Goal: Information Seeking & Learning: Learn about a topic

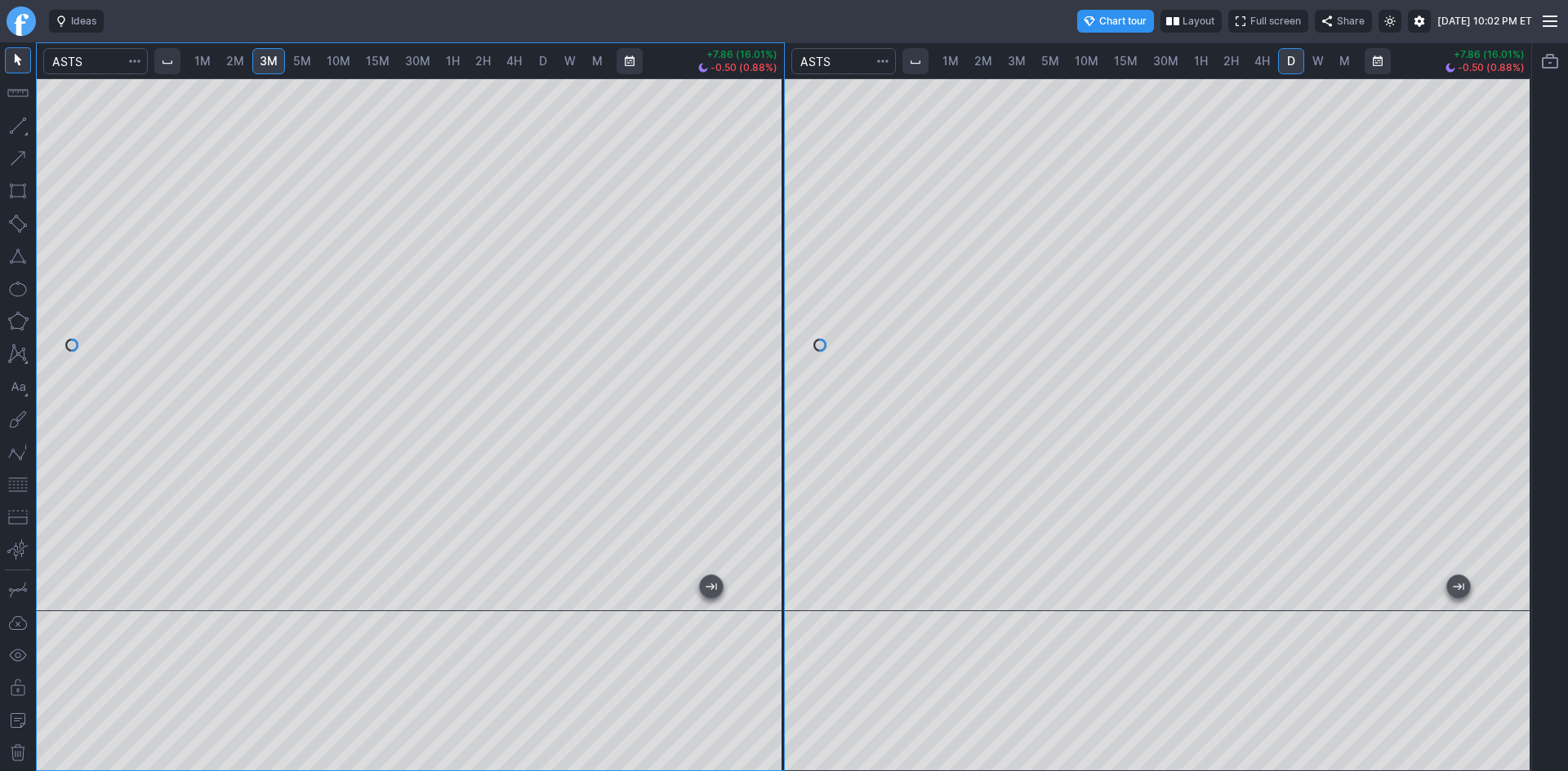
click at [793, 256] on div "1M 2M 3M 5M 10M 15M 30M 1H 2H 4H D W M +7.86 (16.01%) -0.50 (0.88%) 1M 2M 3M 5M…" at bounding box center [784, 407] width 1496 height 729
click at [864, 250] on div "1M 2M 3M 5M 10M 15M 30M 1H 2H 4H D W M +7.86 (16.01%) -0.50 (0.88%) 1M 2M 3M 5M…" at bounding box center [784, 407] width 1496 height 729
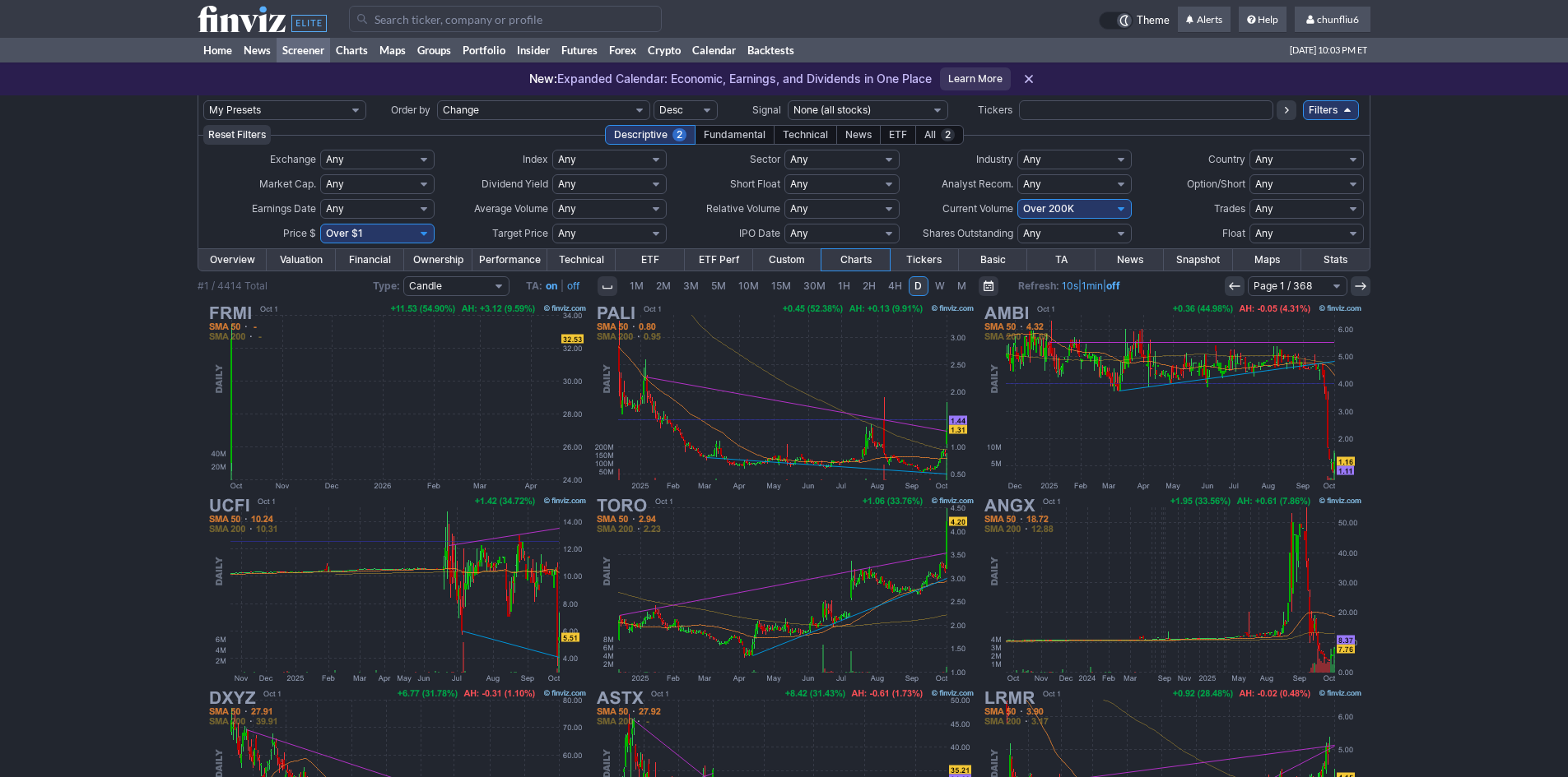
click at [395, 24] on input "Search" at bounding box center [505, 19] width 313 height 26
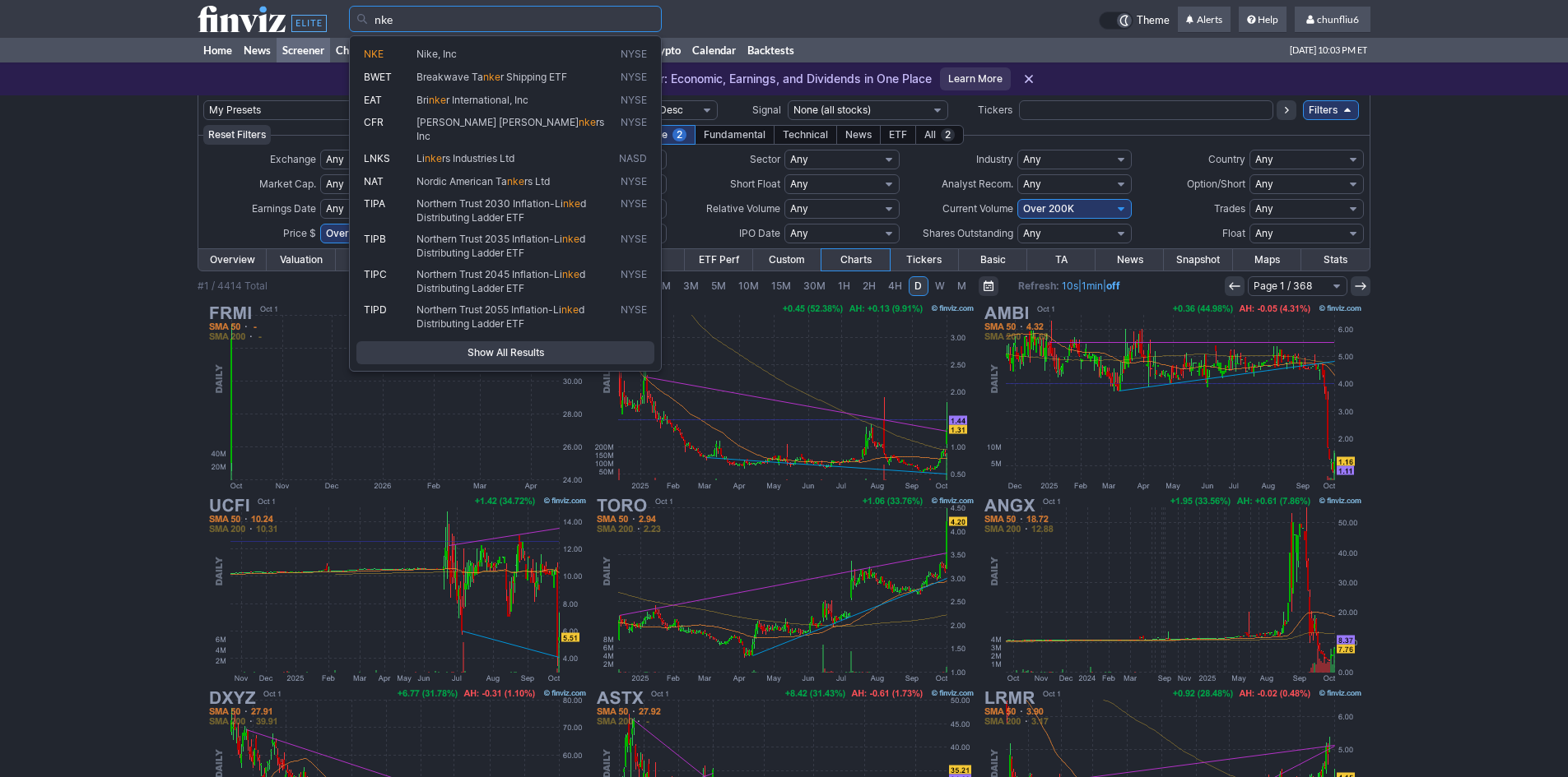
type input "nke"
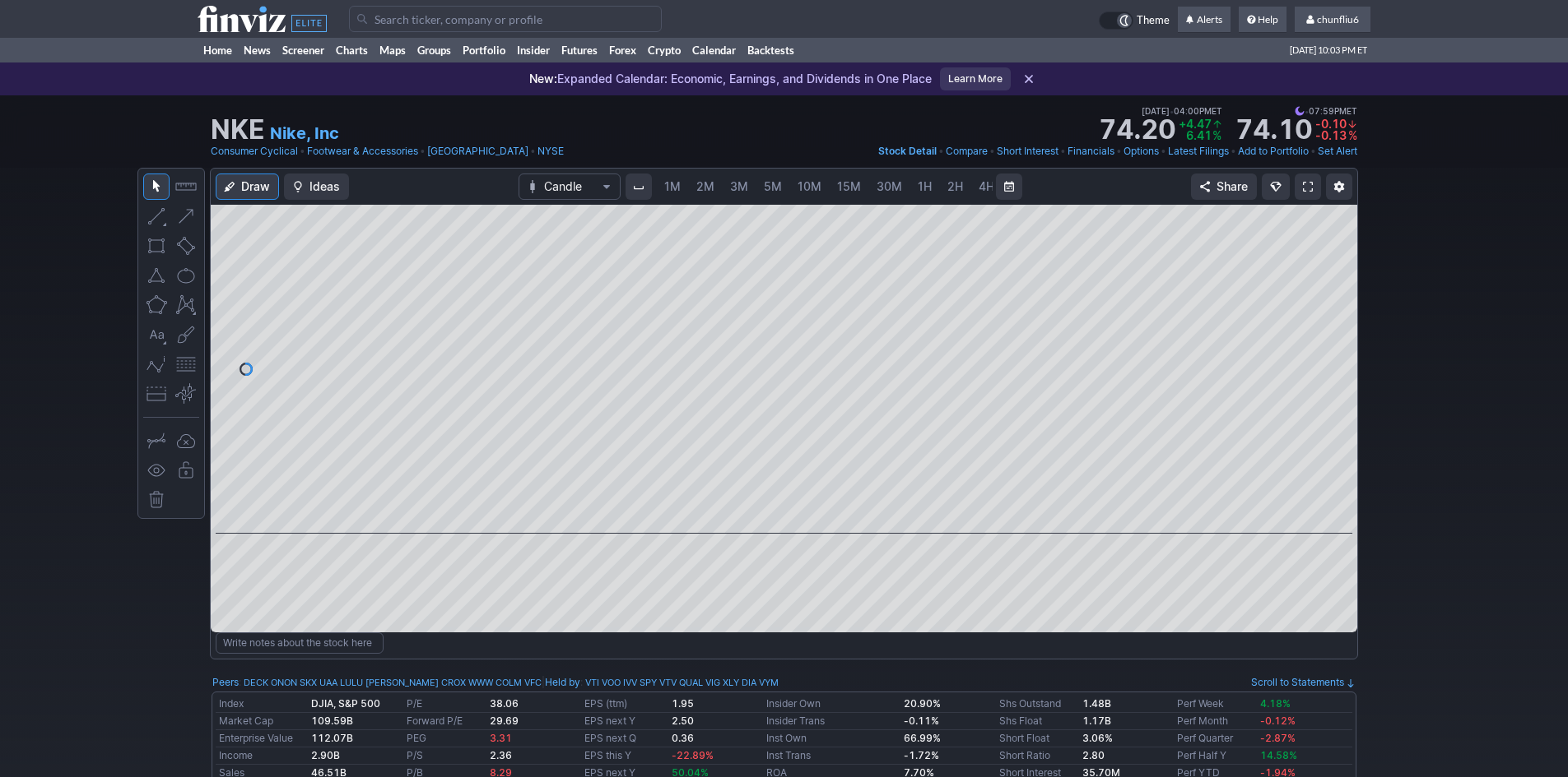
scroll to position [0, 89]
click at [1303, 184] on span at bounding box center [1307, 187] width 10 height 13
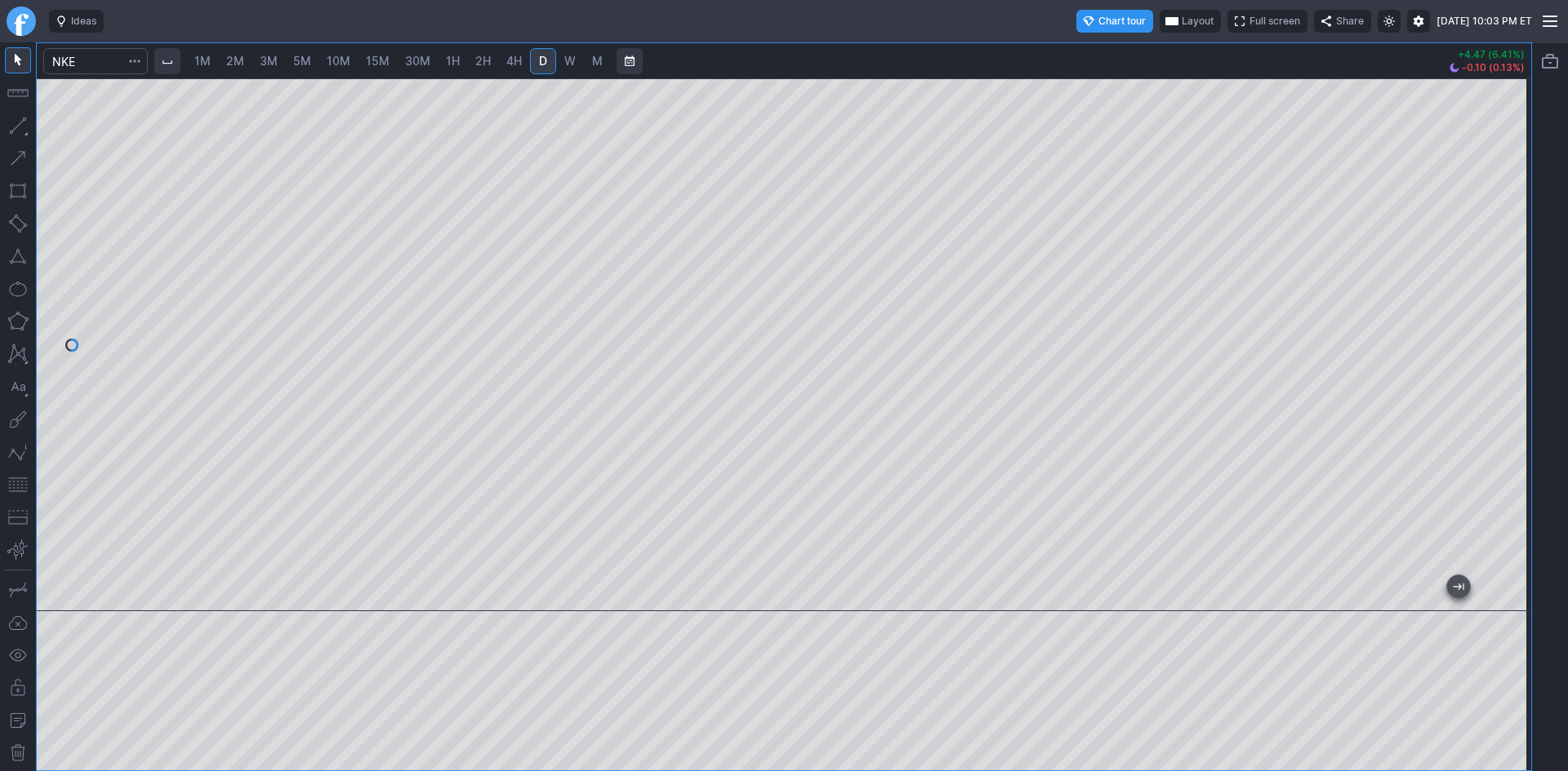
click at [242, 63] on span "2M" at bounding box center [235, 60] width 18 height 14
click at [415, 60] on span "30M" at bounding box center [417, 60] width 25 height 14
click at [332, 63] on span "10M" at bounding box center [338, 60] width 23 height 14
click at [545, 51] on link "D" at bounding box center [543, 61] width 26 height 26
click at [99, 61] on input "Search" at bounding box center [96, 61] width 104 height 26
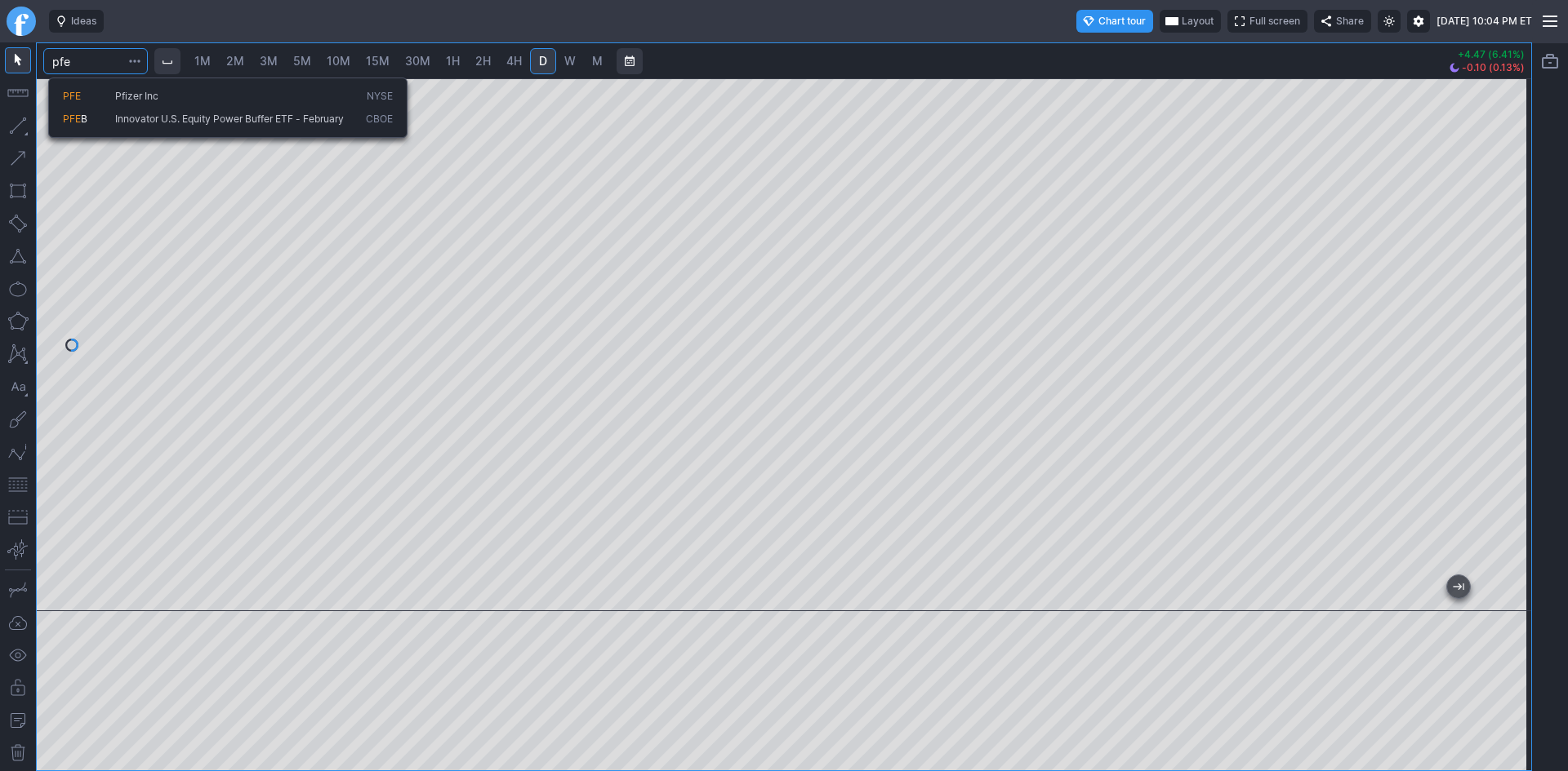
type input "pfe"
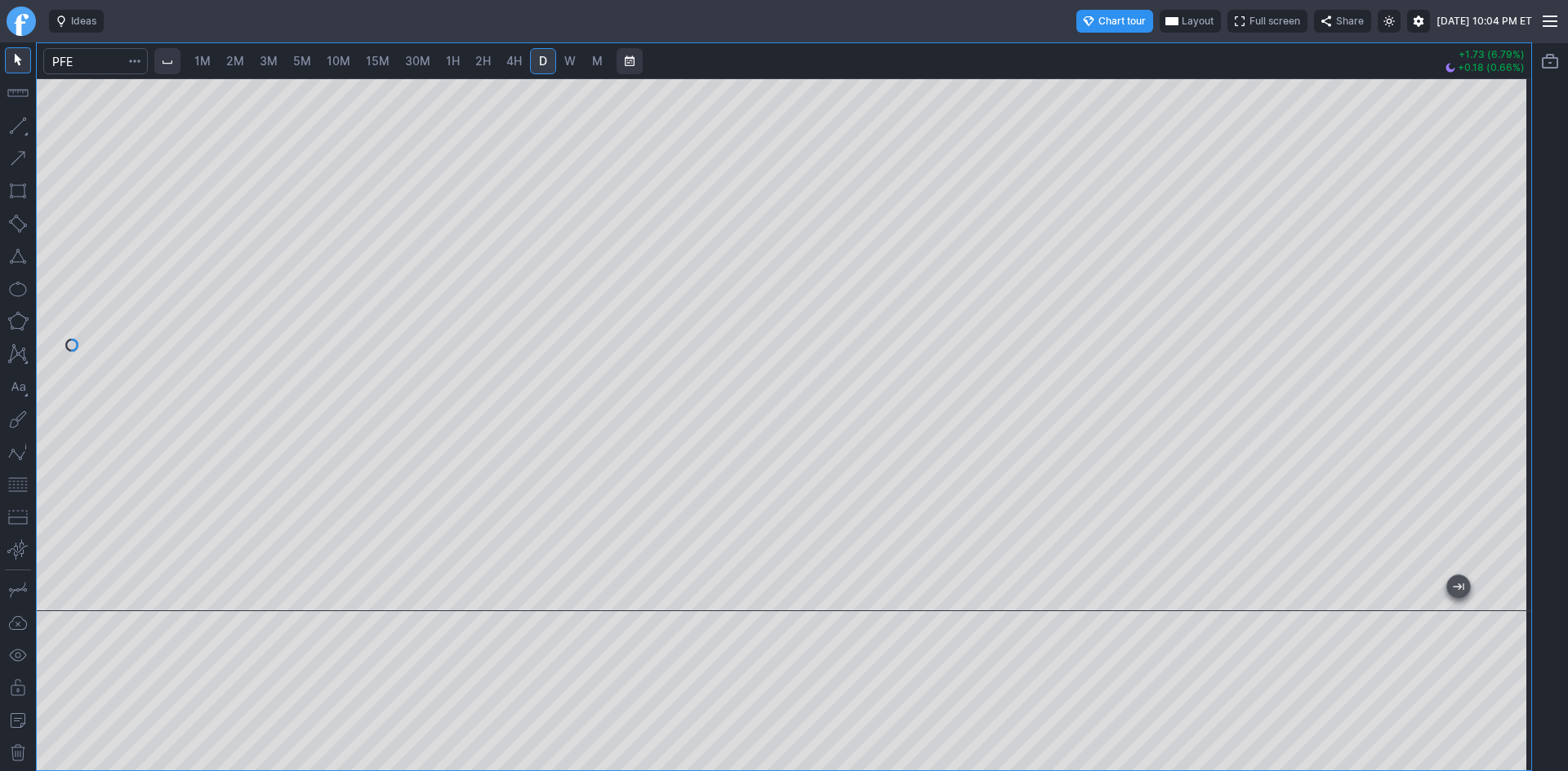
drag, startPoint x: 1507, startPoint y: 320, endPoint x: 1507, endPoint y: 375, distance: 55.0
click at [1507, 375] on div at bounding box center [1514, 340] width 34 height 492
drag, startPoint x: 1505, startPoint y: 245, endPoint x: 1507, endPoint y: 299, distance: 54.0
click at [1507, 299] on div at bounding box center [1514, 340] width 34 height 492
click at [97, 67] on input "Search" at bounding box center [96, 61] width 104 height 26
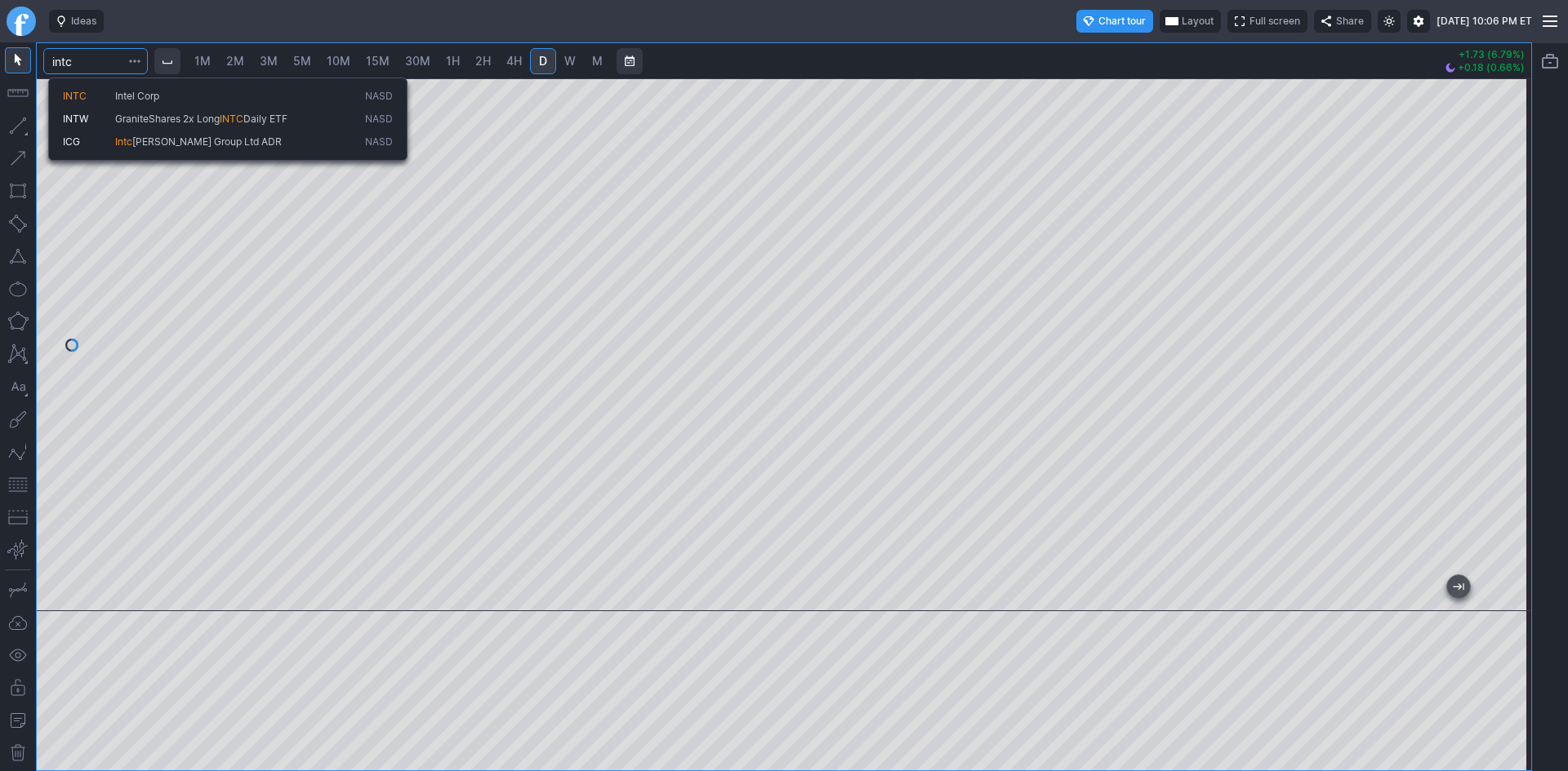
type input "intc"
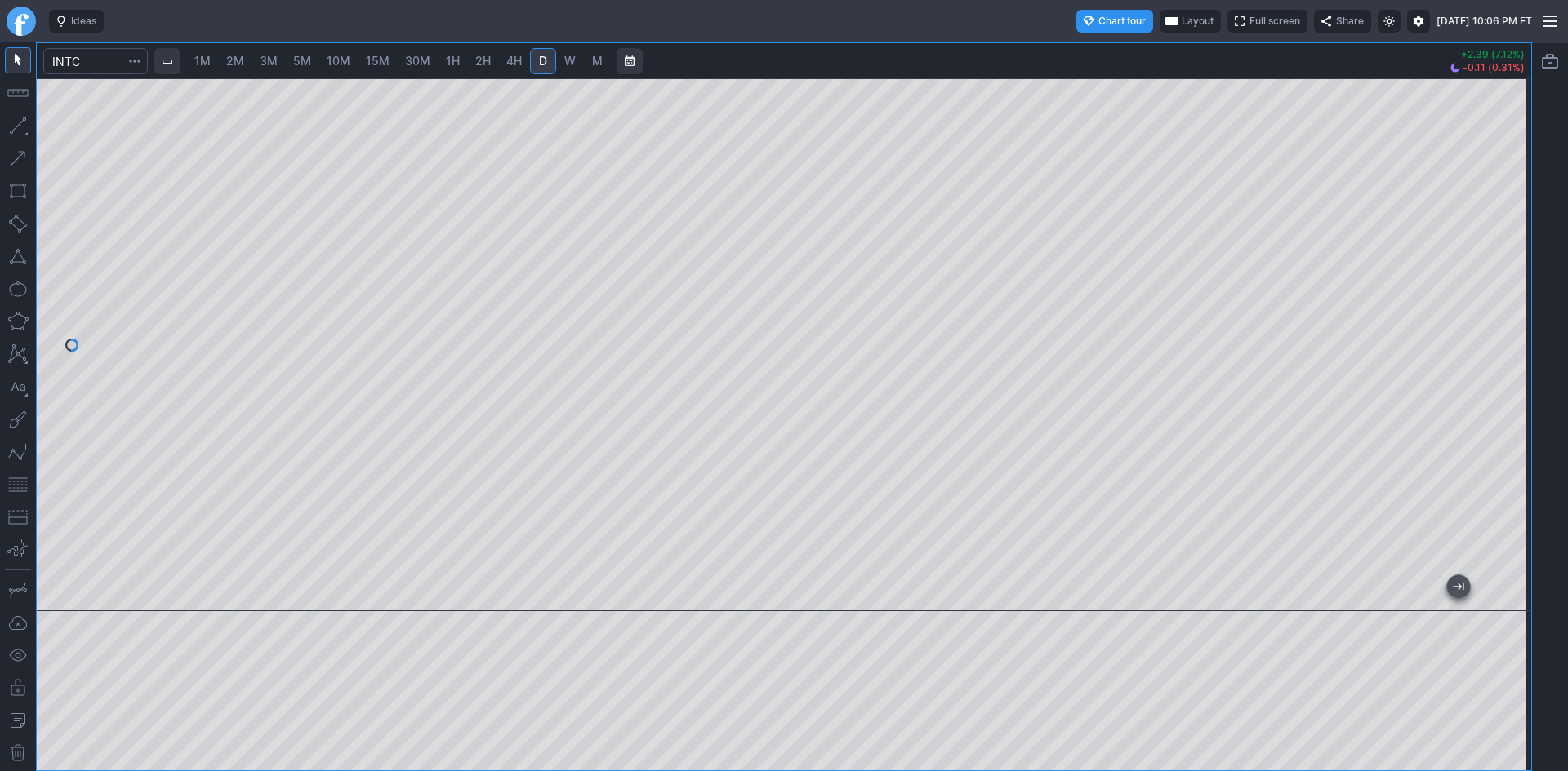
click at [1480, 415] on div at bounding box center [784, 344] width 1494 height 533
drag, startPoint x: 15, startPoint y: 484, endPoint x: 30, endPoint y: 482, distance: 15.1
click at [17, 483] on button "button" at bounding box center [18, 485] width 26 height 26
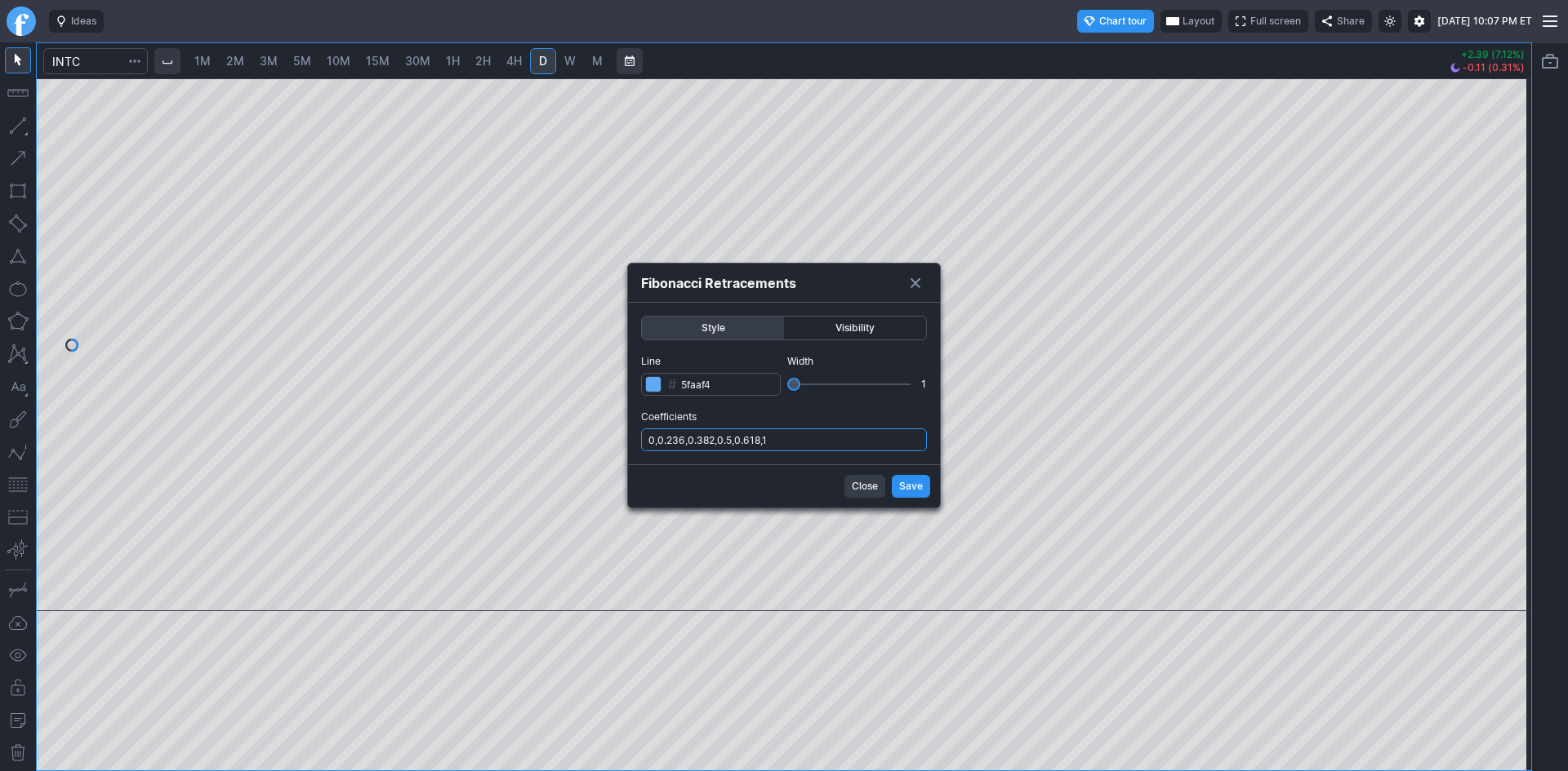
click at [771, 441] on input "0,0.236,0.382,0.5,0.618,1" at bounding box center [784, 440] width 286 height 23
type input "0,0.236,0.382,0.5,0.618,1,.786"
click at [923, 486] on button "Save" at bounding box center [910, 486] width 38 height 23
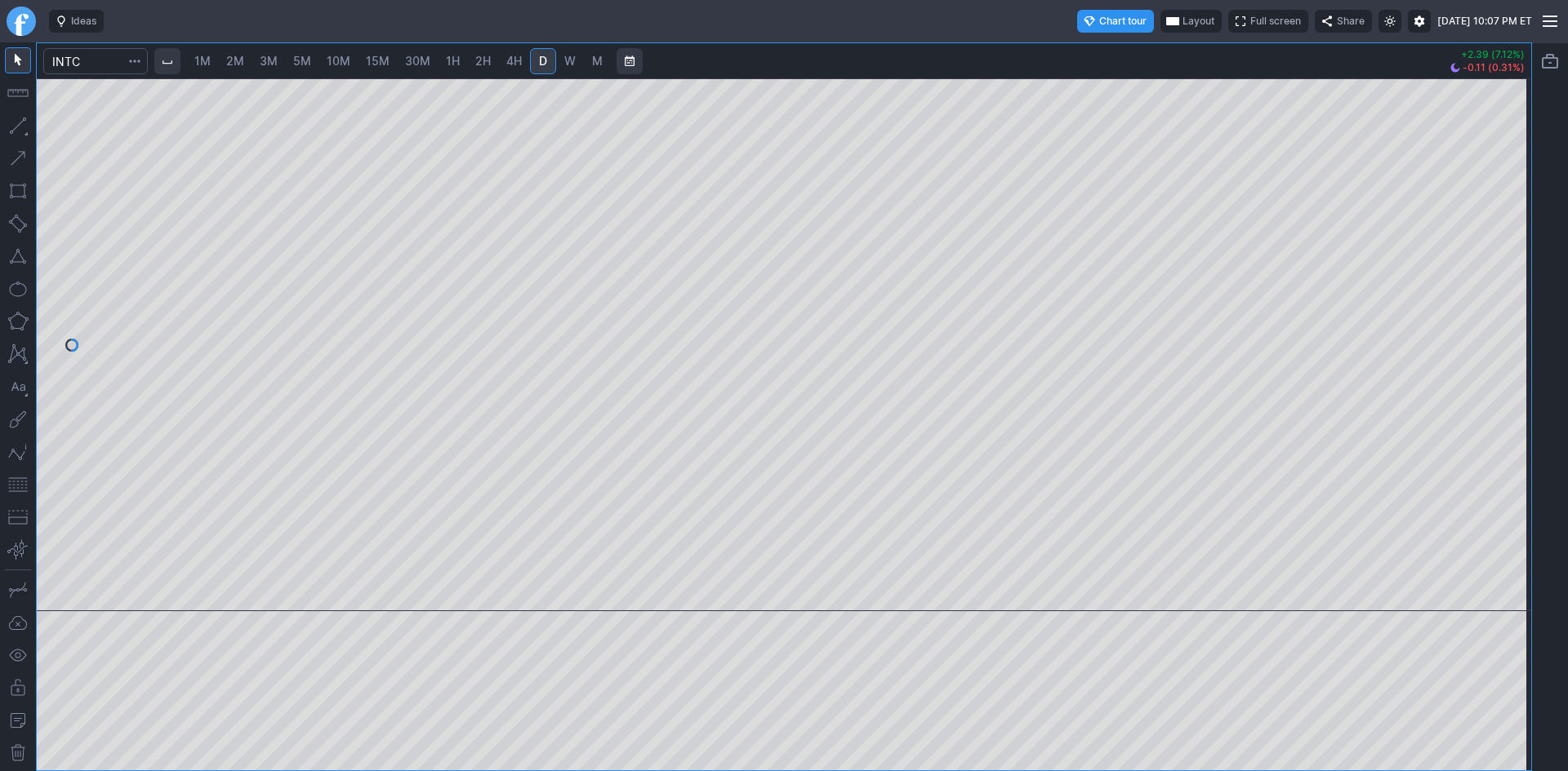
click at [419, 57] on span "30M" at bounding box center [417, 60] width 25 height 14
drag, startPoint x: 1521, startPoint y: 230, endPoint x: 1513, endPoint y: 288, distance: 58.5
click at [1513, 286] on div at bounding box center [1514, 340] width 34 height 492
click at [113, 61] on input "Search" at bounding box center [96, 61] width 104 height 26
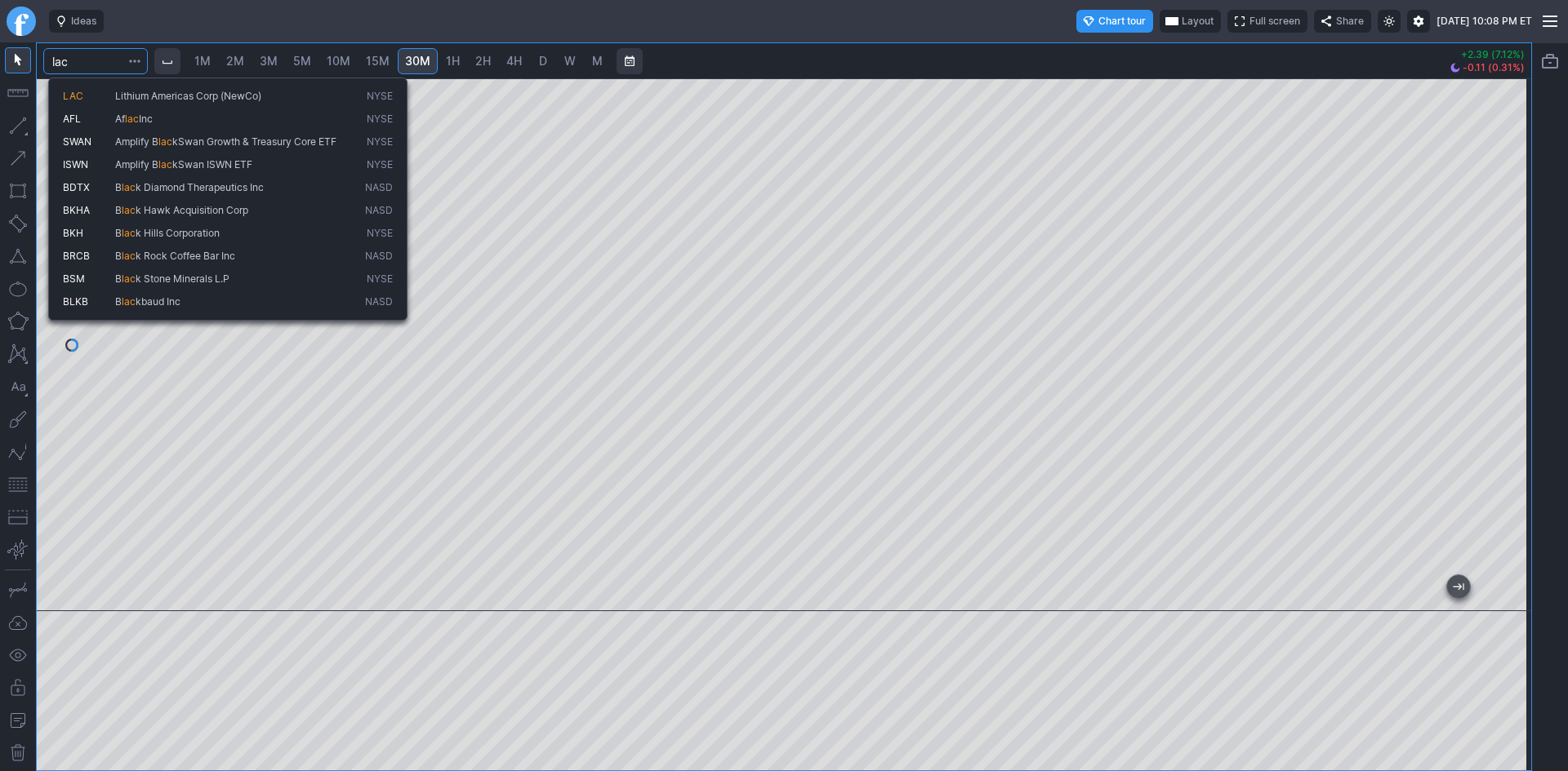
type input "lac"
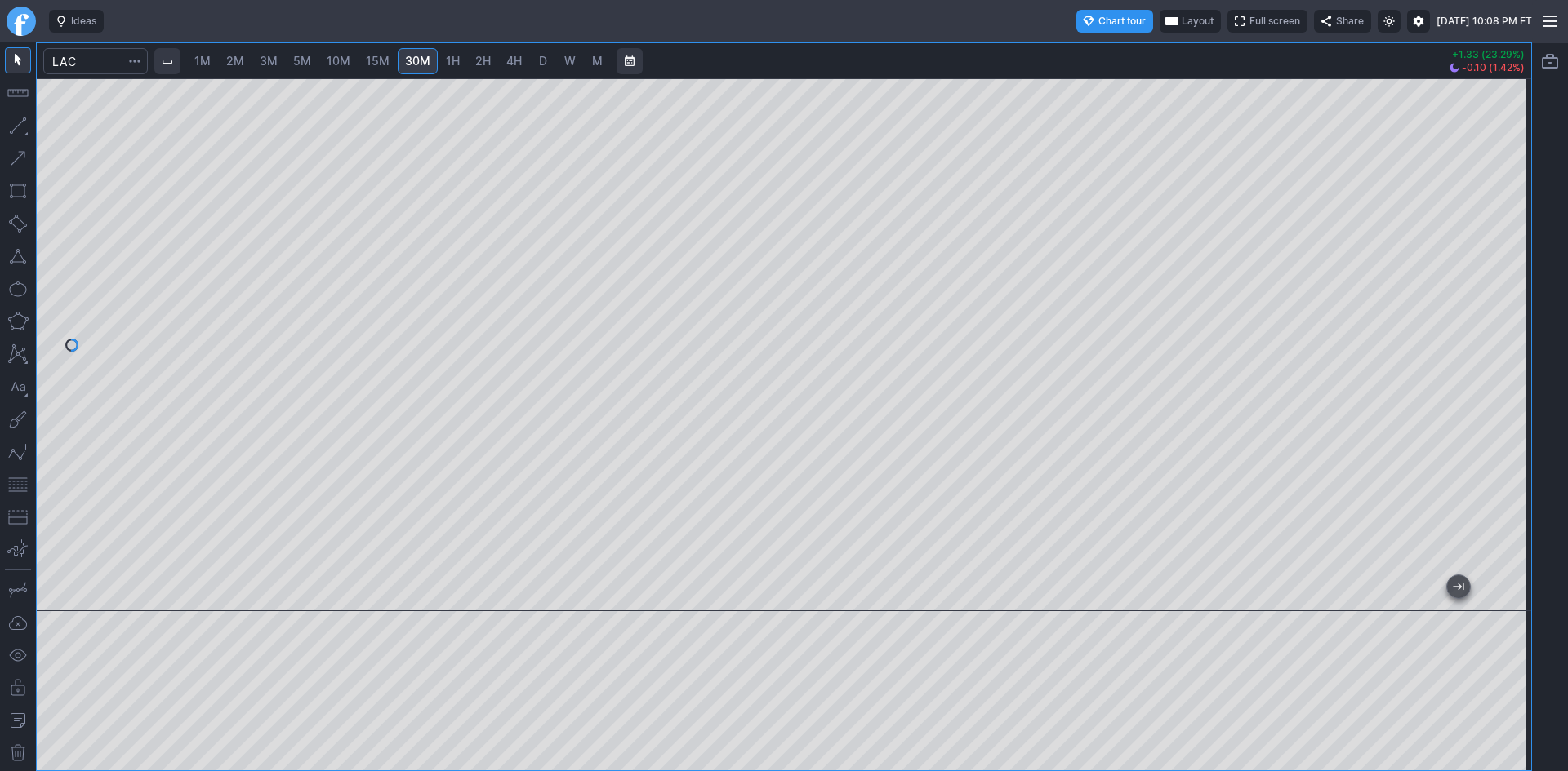
click at [540, 59] on span "D" at bounding box center [543, 60] width 8 height 14
drag, startPoint x: 1514, startPoint y: 237, endPoint x: 1502, endPoint y: 369, distance: 132.5
click at [1515, 366] on div at bounding box center [1514, 340] width 34 height 492
click at [103, 71] on input "Search" at bounding box center [96, 61] width 104 height 26
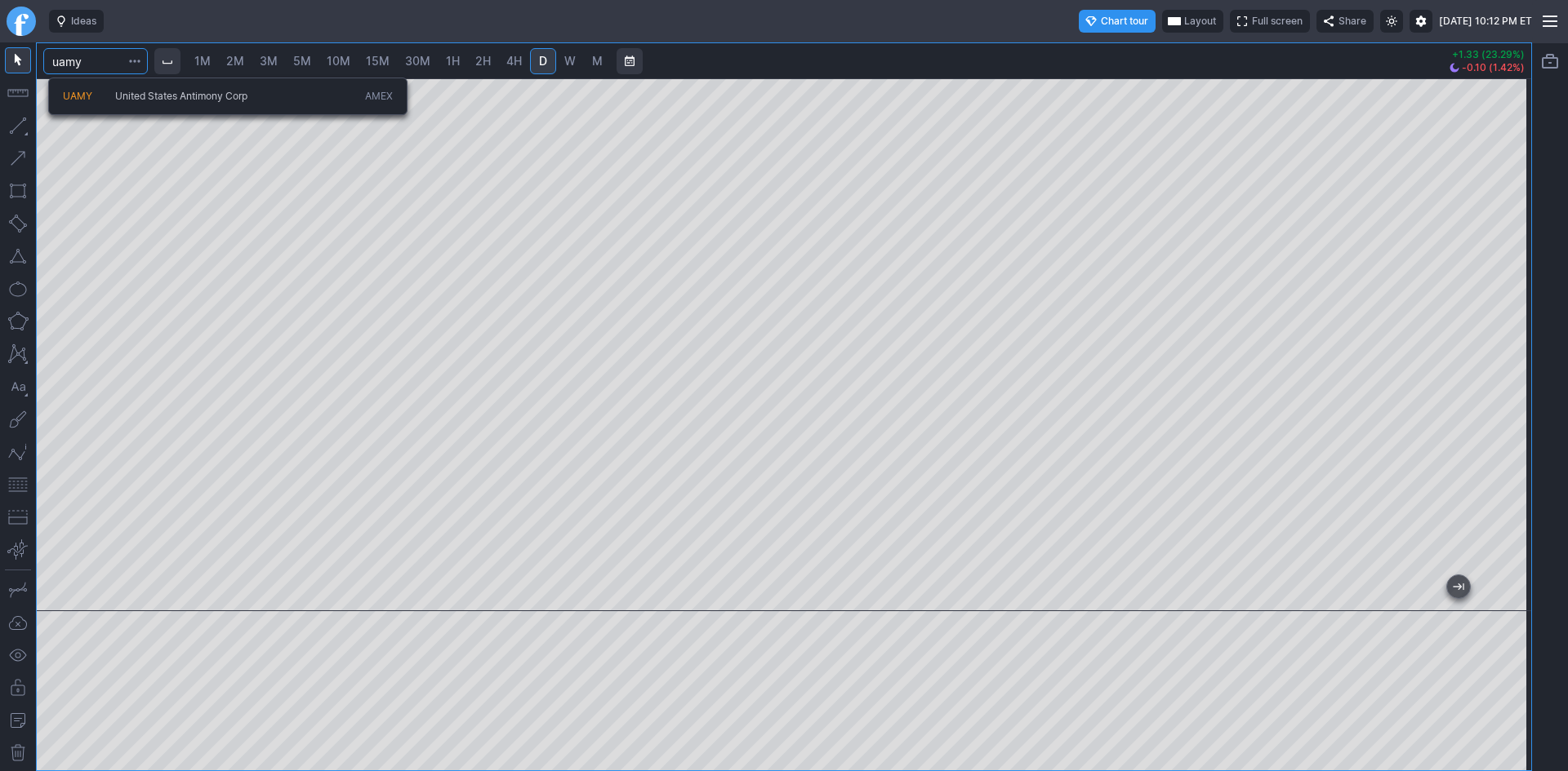
type input "uamy"
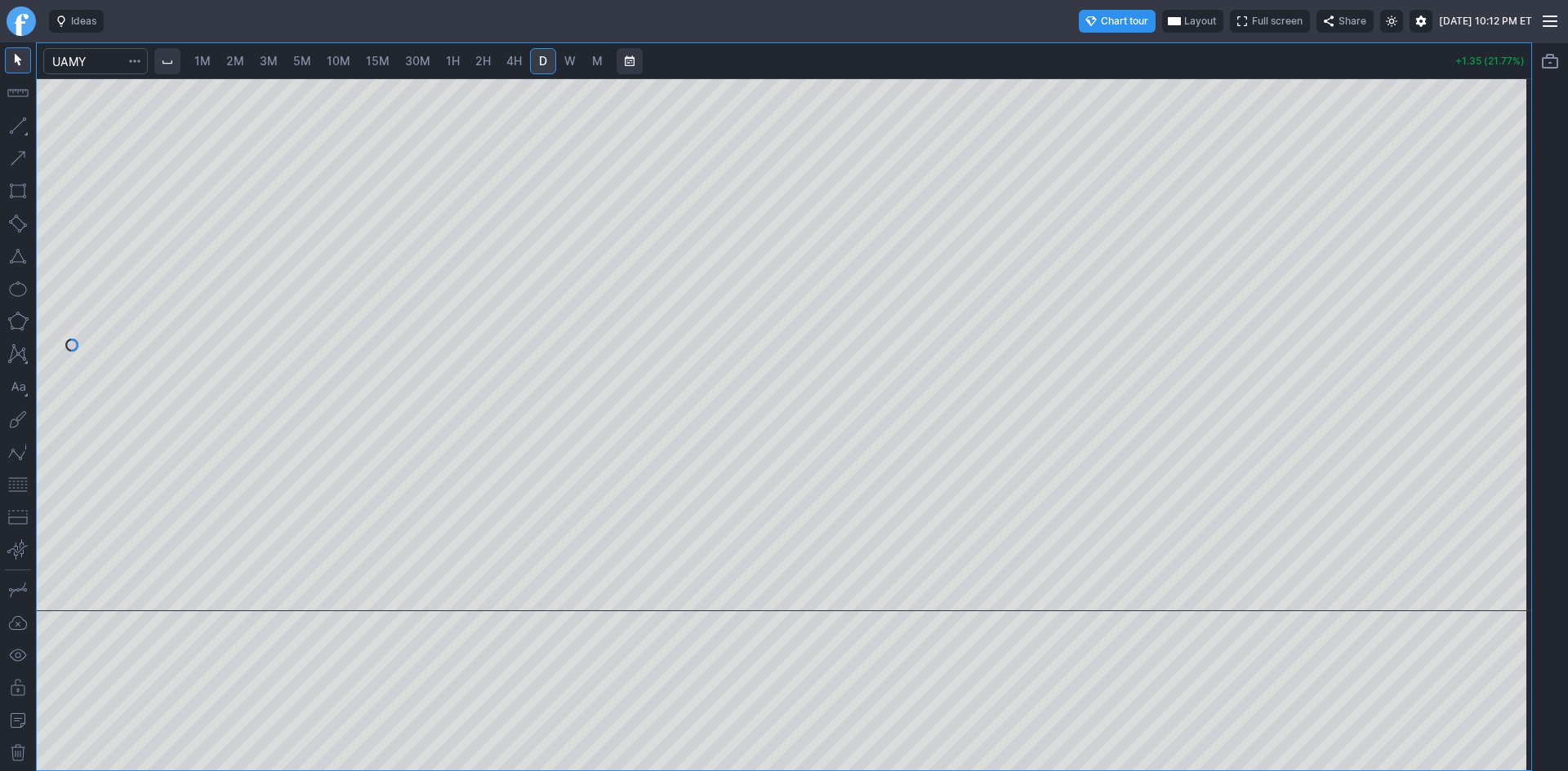
click at [244, 64] on span "2M" at bounding box center [235, 60] width 18 height 14
click at [266, 58] on span "3M" at bounding box center [268, 60] width 18 height 14
click at [101, 67] on input "Search" at bounding box center [96, 61] width 104 height 26
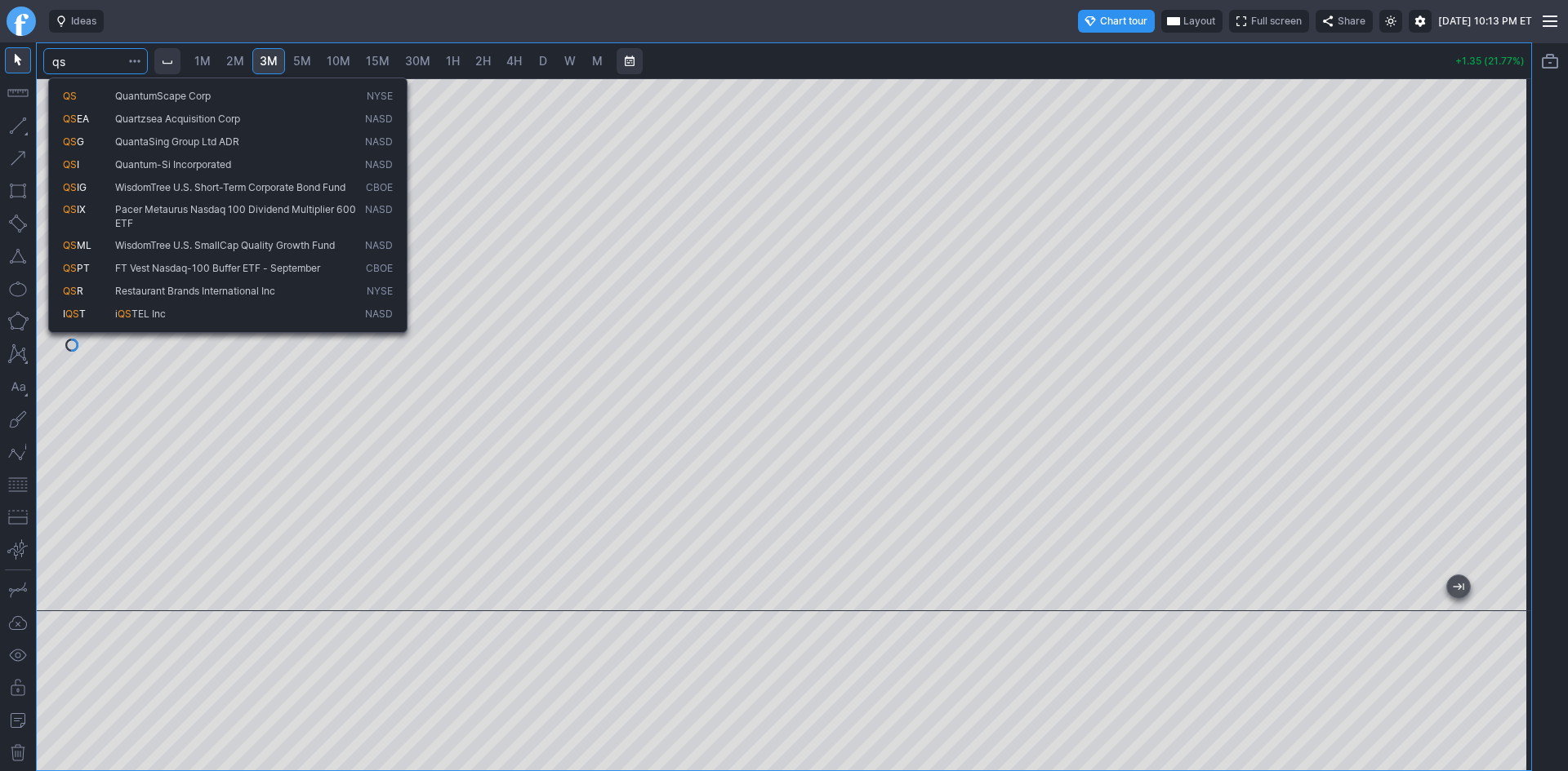
type input "qs"
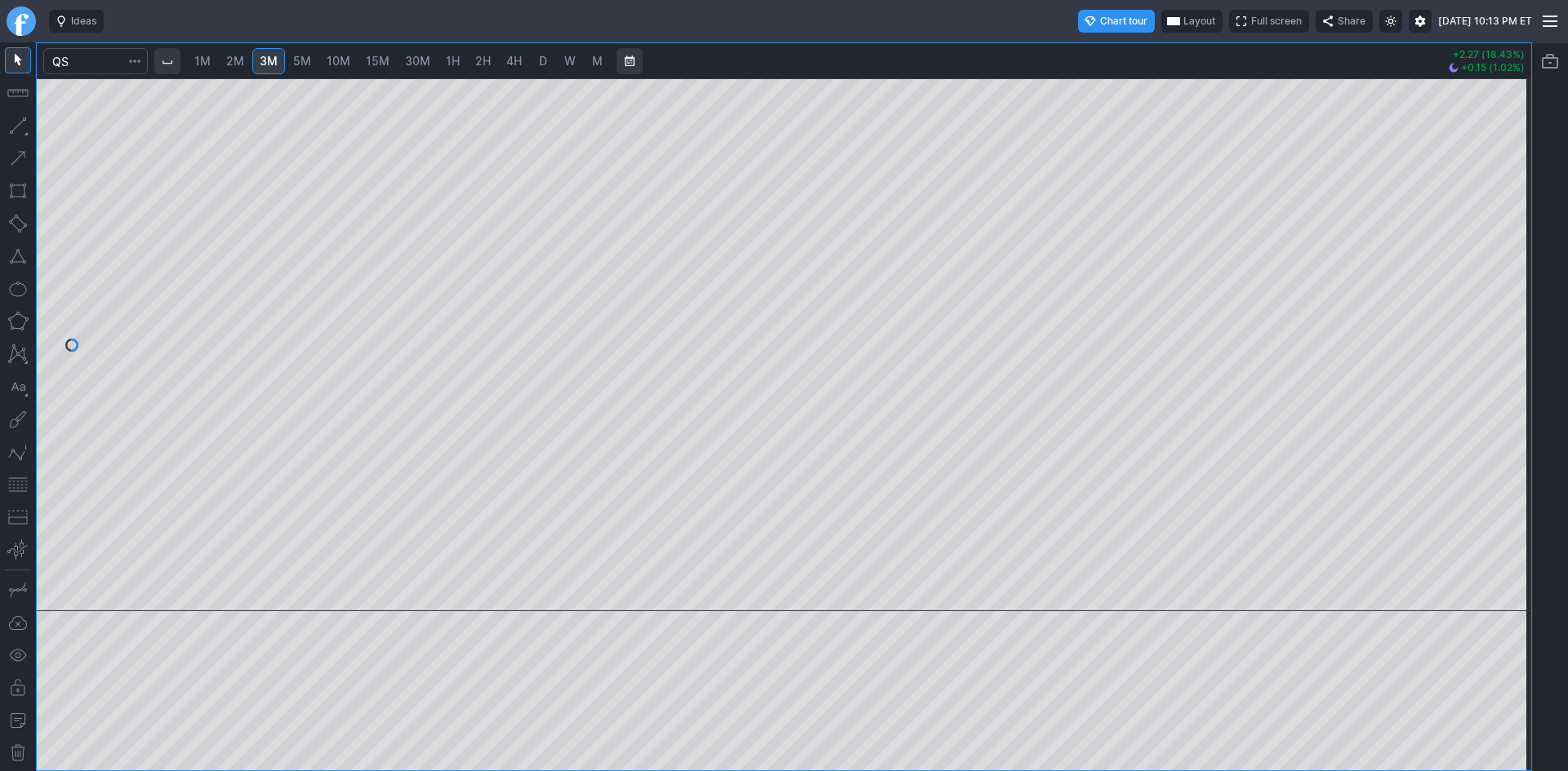
drag, startPoint x: 1532, startPoint y: 223, endPoint x: 1500, endPoint y: 326, distance: 107.9
click at [1500, 326] on div "1M 2M 3M 5M 10M 15M 30M 1H 2H 4H D W M +2.27 (18.43%) +0.15 (1.02%)" at bounding box center [784, 407] width 1568 height 729
drag, startPoint x: 1517, startPoint y: 299, endPoint x: 1516, endPoint y: 350, distance: 51.0
click at [1516, 350] on div at bounding box center [1514, 340] width 34 height 492
click at [343, 63] on span "10M" at bounding box center [338, 60] width 23 height 14
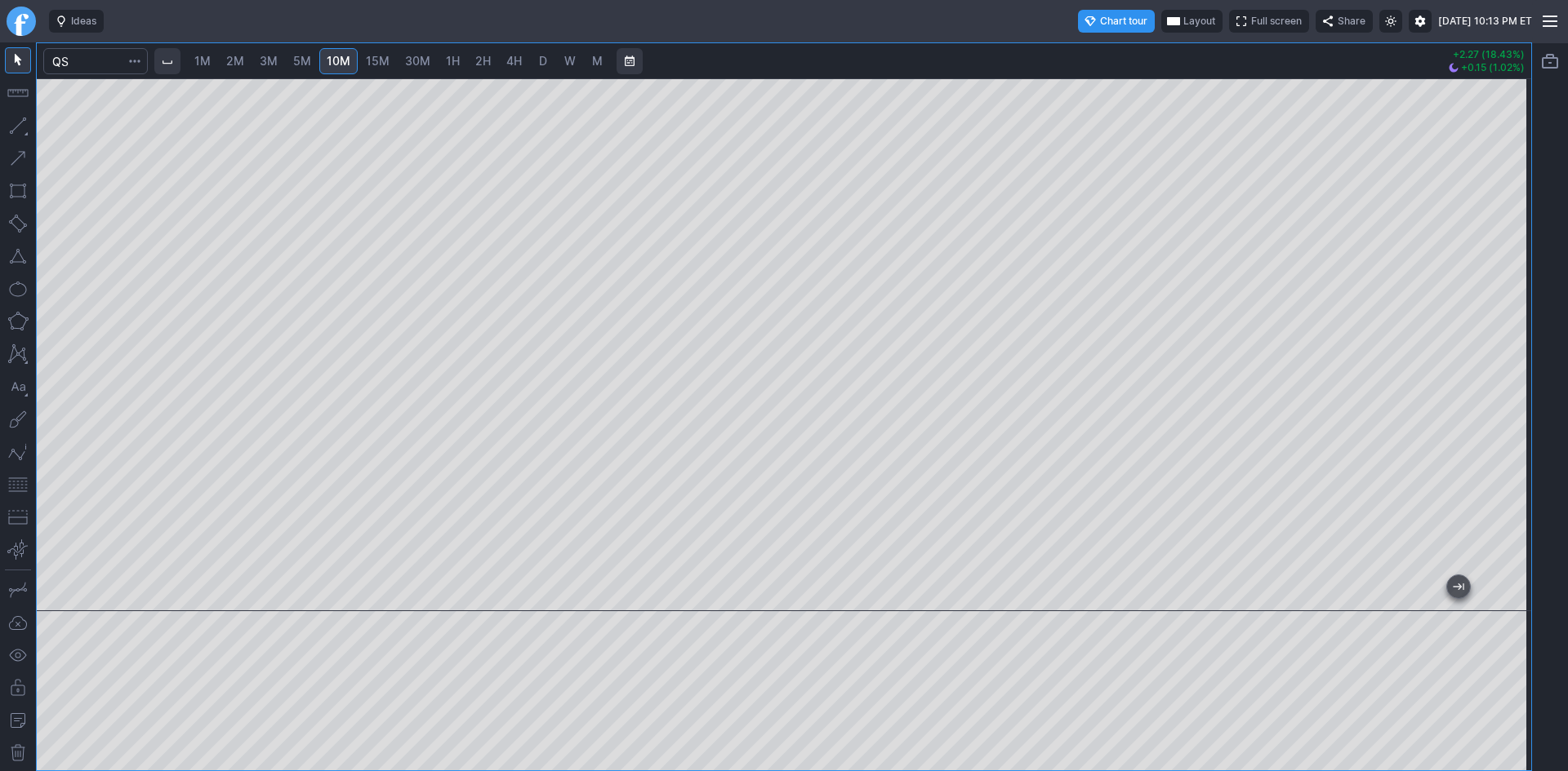
click at [543, 63] on span "D" at bounding box center [543, 60] width 8 height 14
drag, startPoint x: 1512, startPoint y: 196, endPoint x: 1501, endPoint y: 384, distance: 188.3
click at [1501, 384] on div at bounding box center [1514, 340] width 34 height 492
click at [84, 58] on input "Search" at bounding box center [96, 61] width 104 height 26
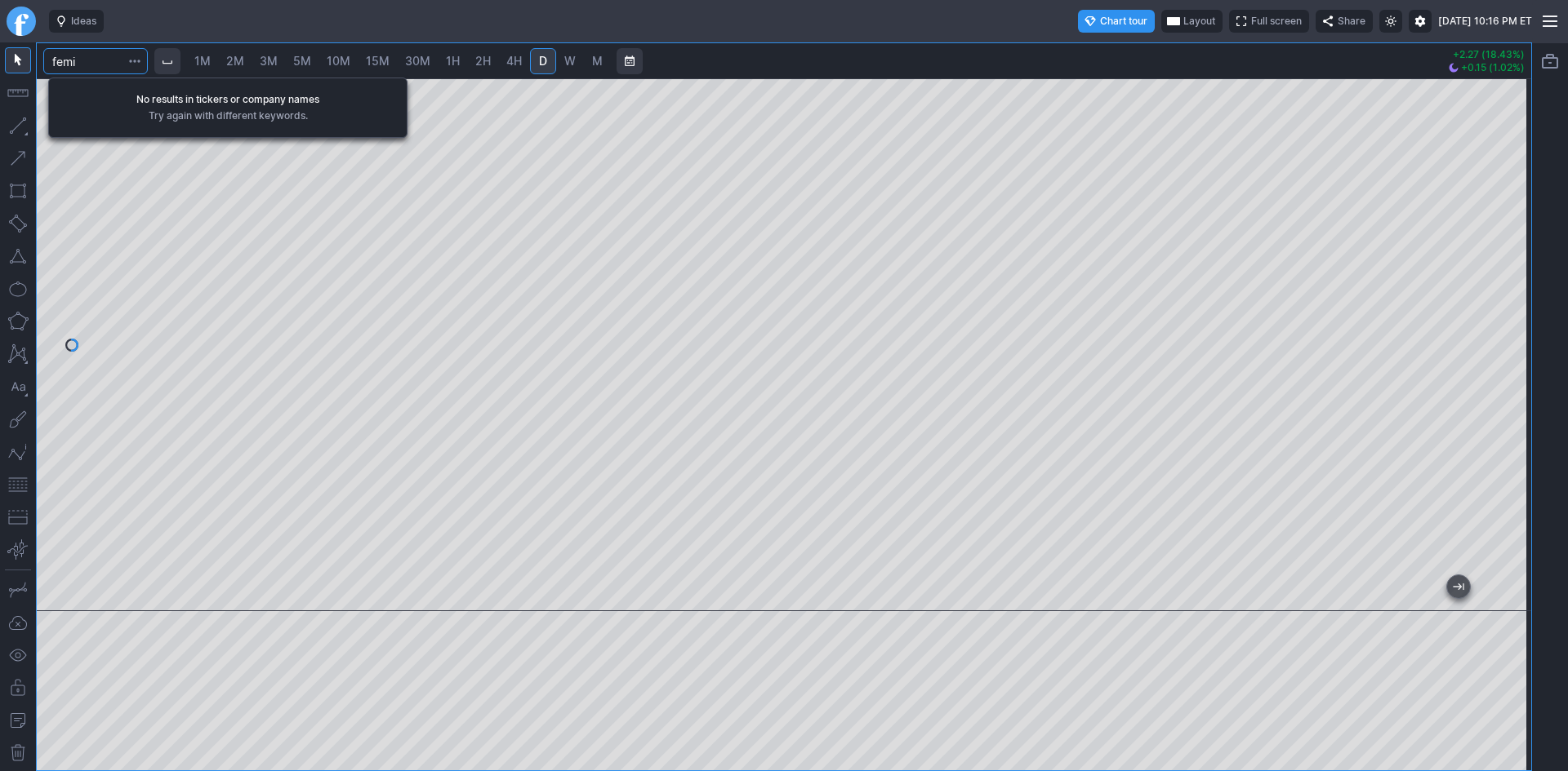
type input "femi"
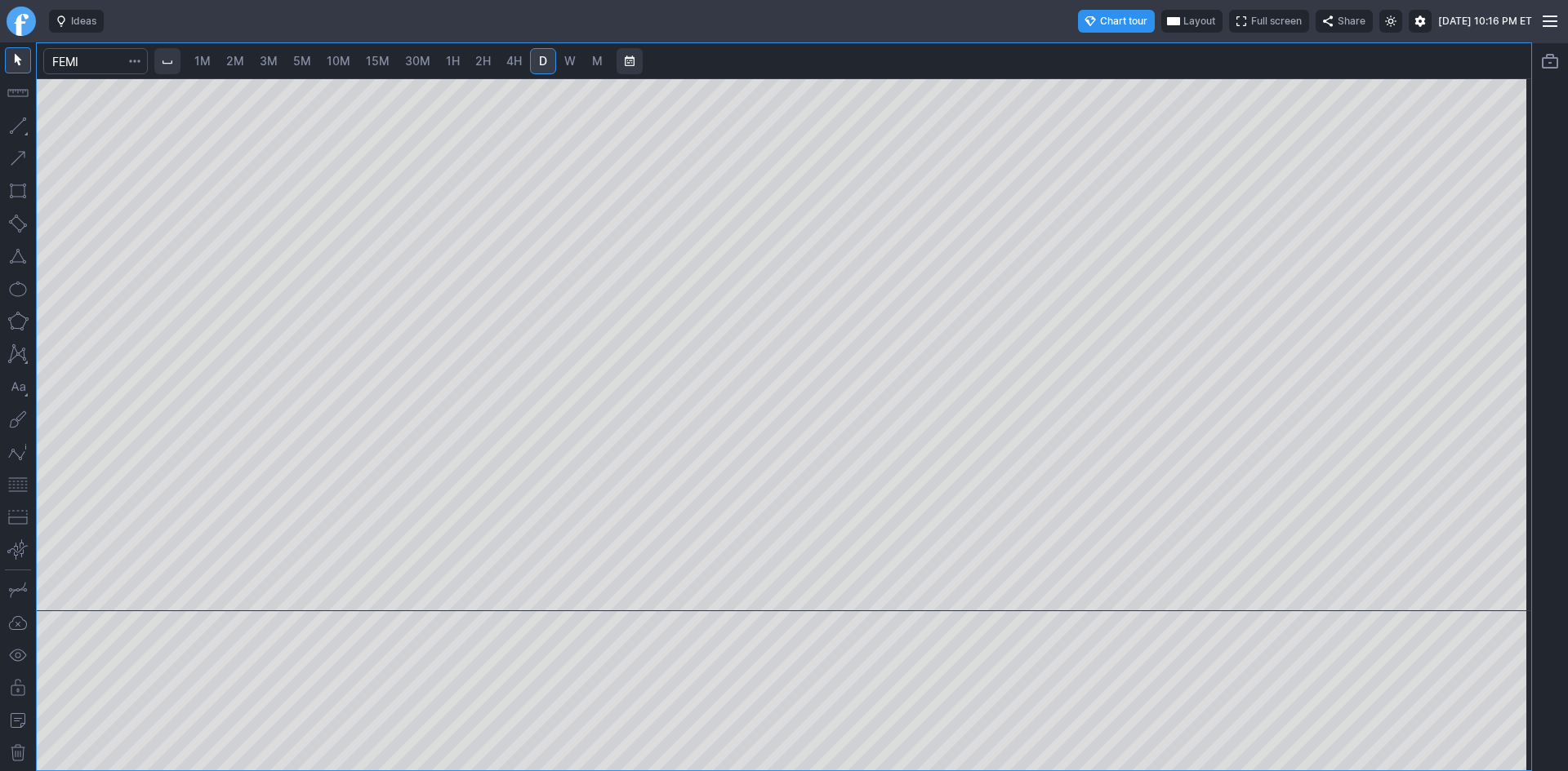
click at [237, 53] on span "2M" at bounding box center [235, 61] width 18 height 17
click at [263, 61] on span "3M" at bounding box center [268, 60] width 18 height 14
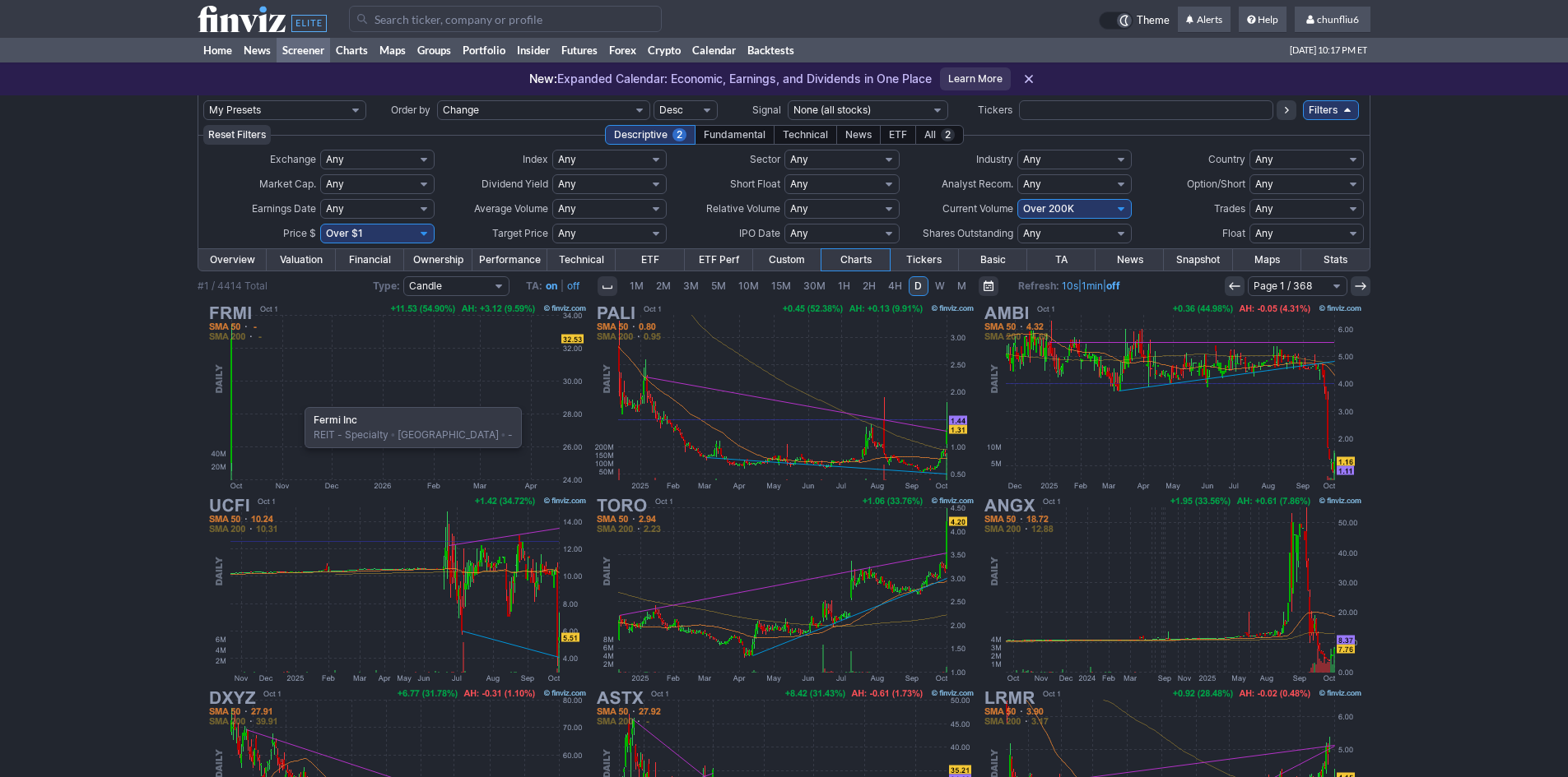
click at [296, 399] on img at bounding box center [397, 396] width 385 height 192
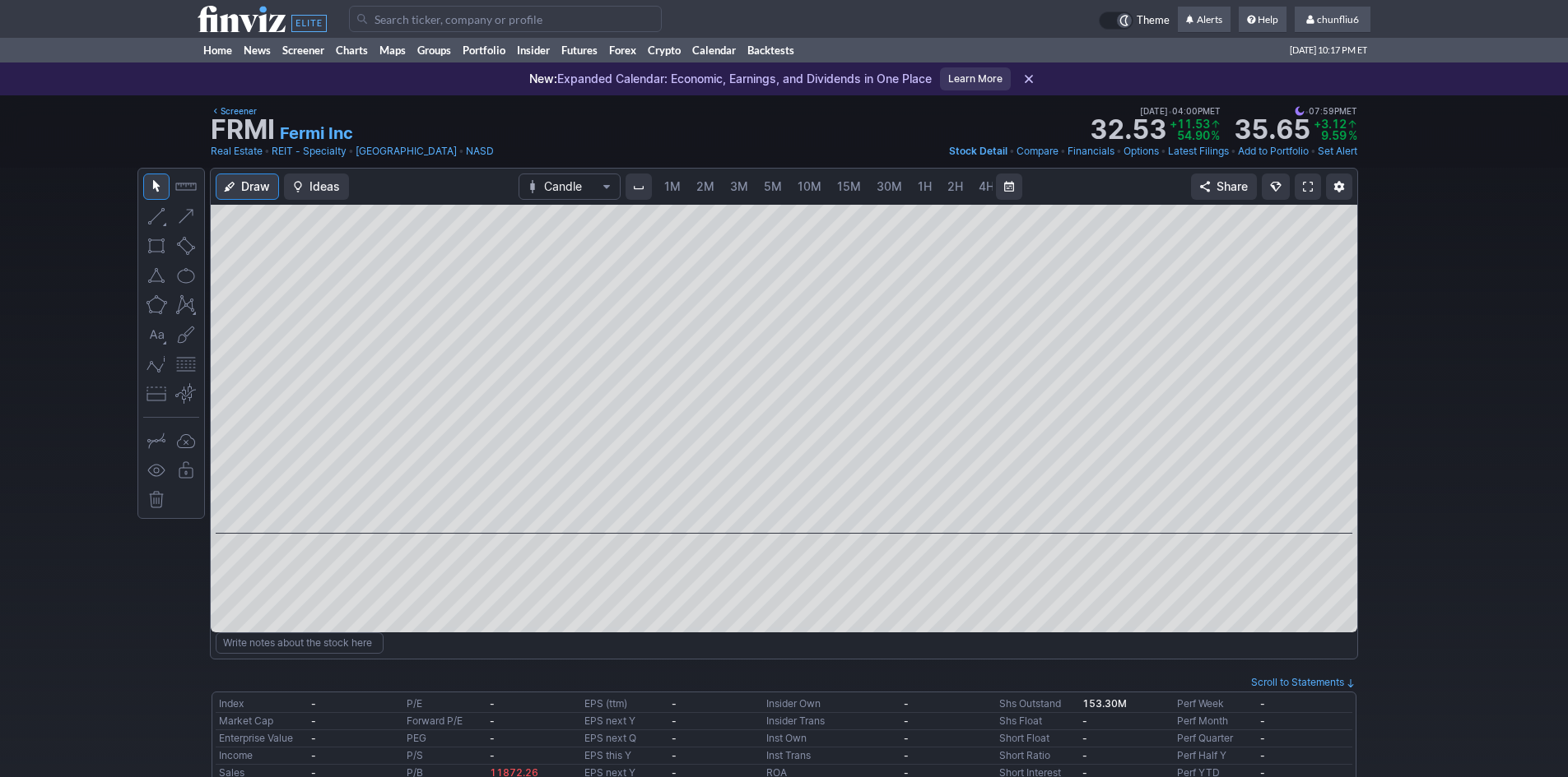
scroll to position [0, 89]
click at [675, 190] on span "5M" at bounding box center [684, 186] width 18 height 14
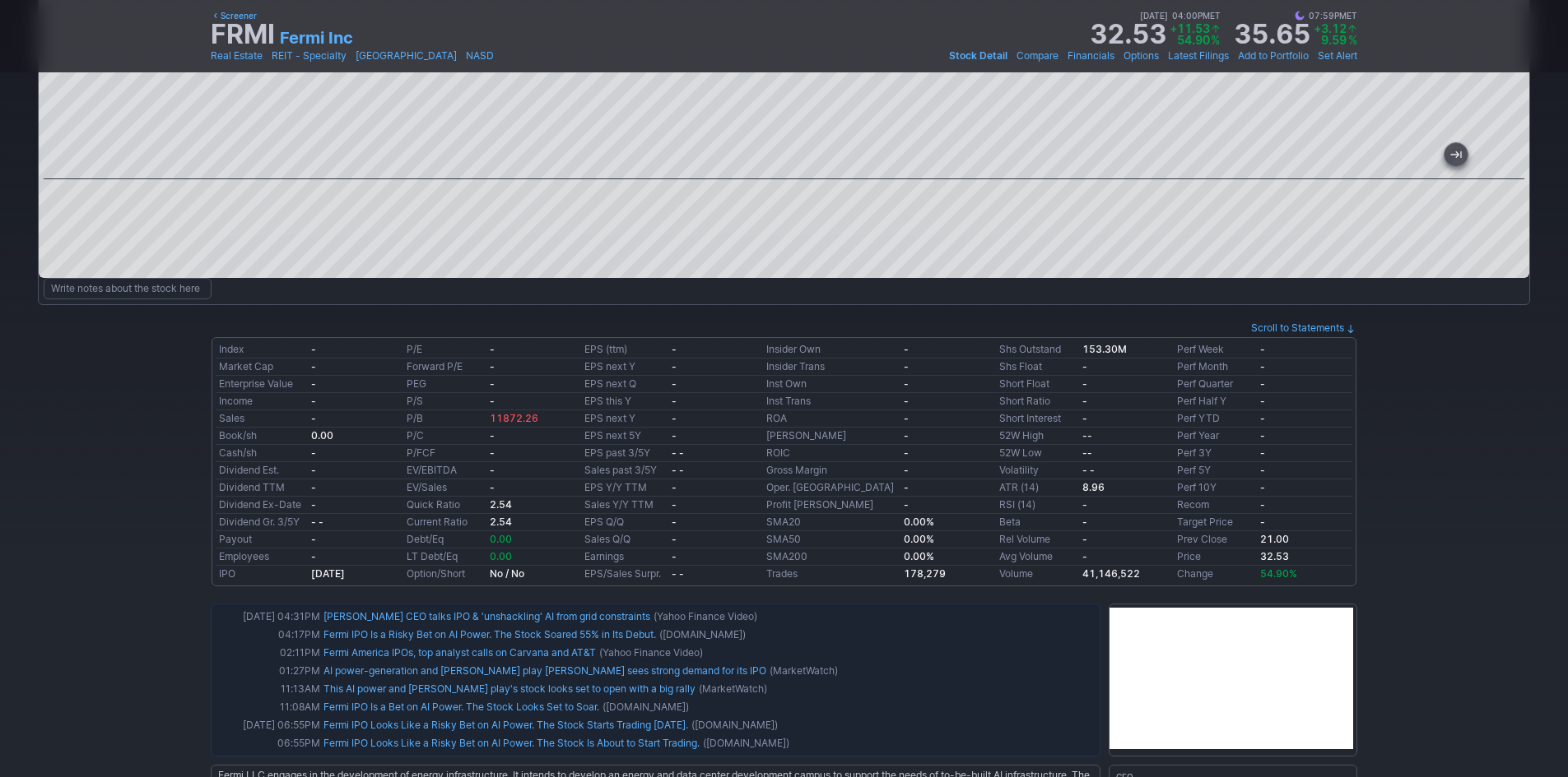
scroll to position [411, 0]
